Goal: Information Seeking & Learning: Learn about a topic

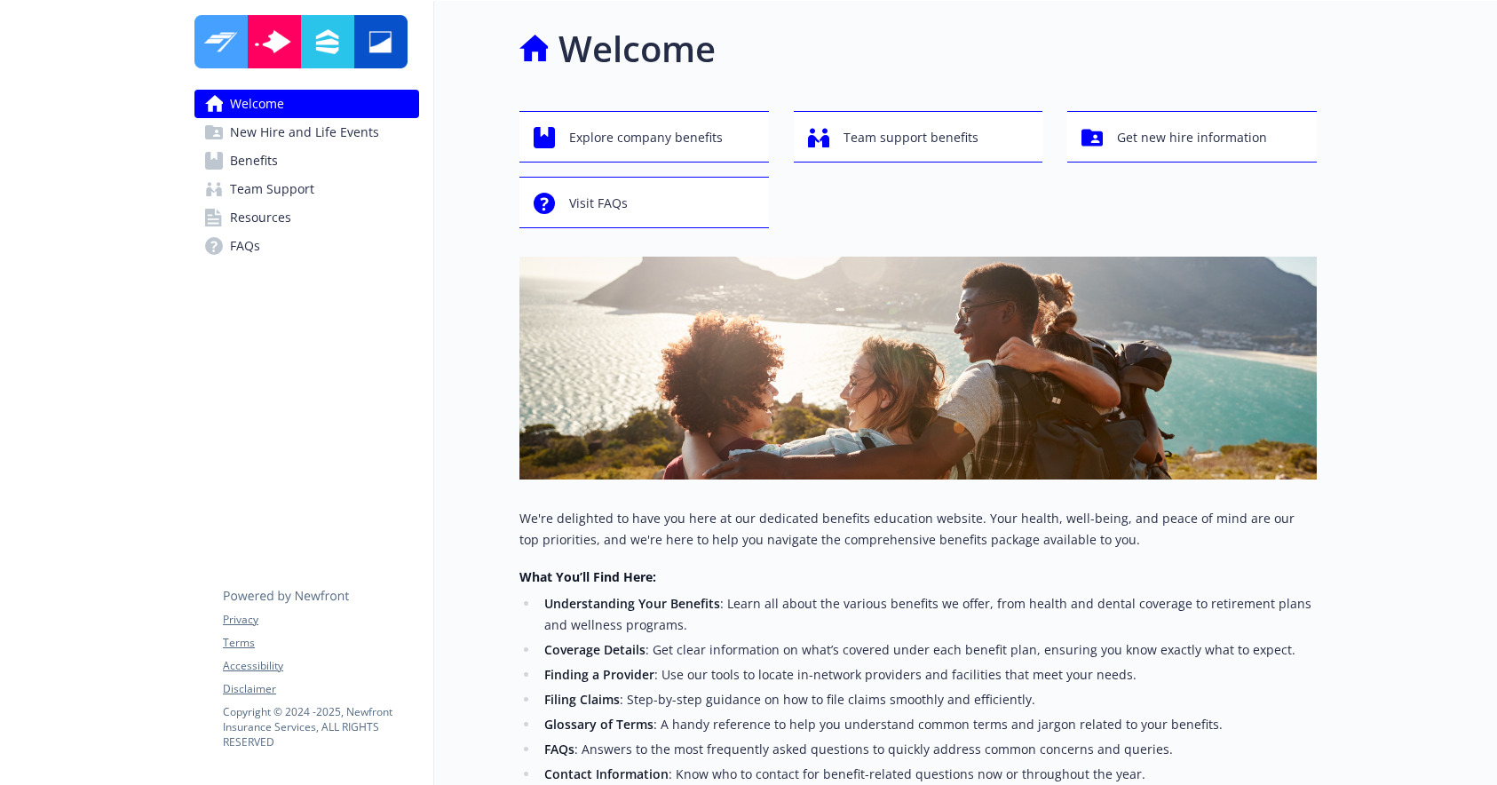
click at [257, 154] on span "Benefits" at bounding box center [254, 161] width 48 height 28
